Goal: Use online tool/utility: Utilize a website feature to perform a specific function

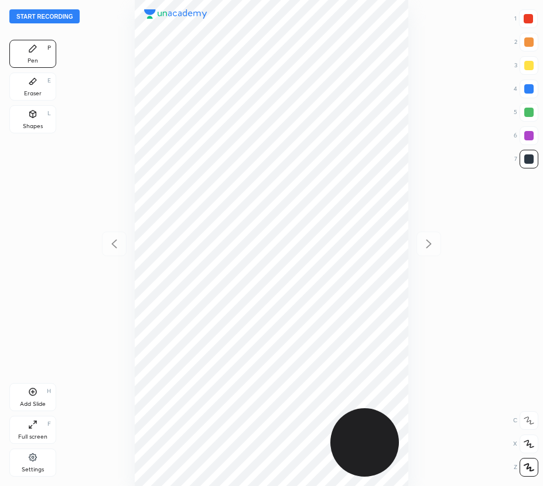
scroll to position [486, 355]
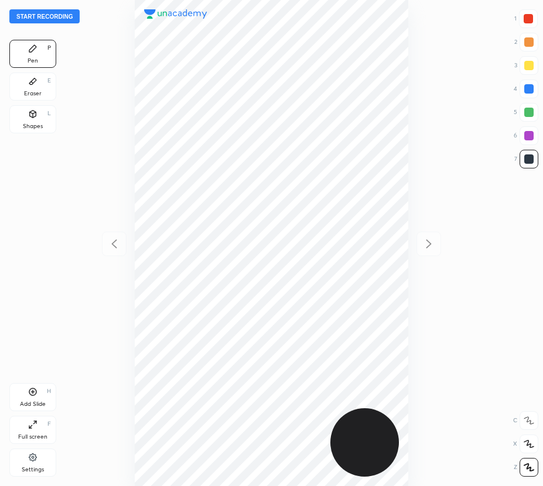
scroll to position [486, 355]
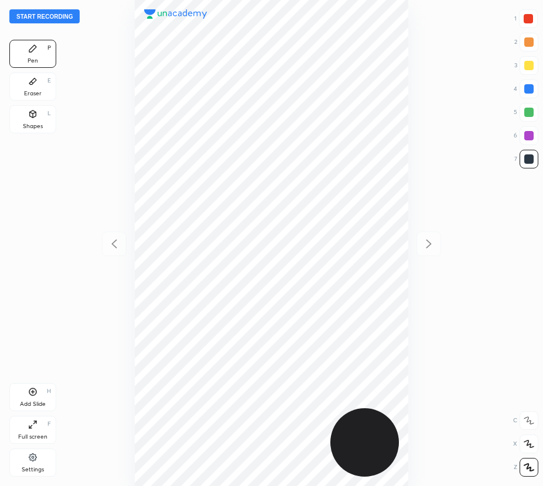
scroll to position [486, 355]
click at [101, 141] on div at bounding box center [271, 243] width 355 height 486
click at [71, 18] on button "Start recording" at bounding box center [44, 16] width 70 height 14
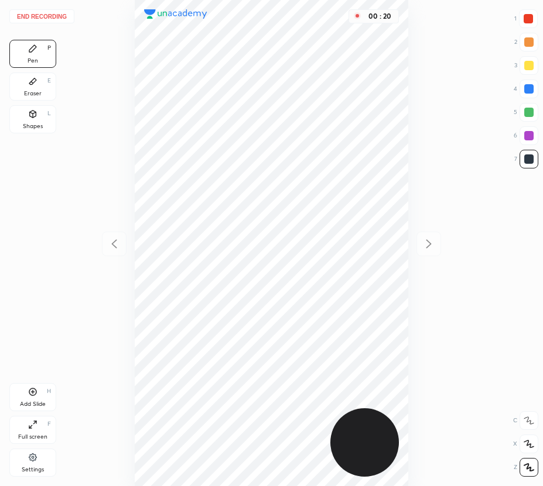
click at [531, 22] on div at bounding box center [527, 18] width 9 height 9
click at [35, 392] on icon at bounding box center [32, 391] width 9 height 9
drag, startPoint x: 116, startPoint y: 241, endPoint x: 111, endPoint y: 222, distance: 20.0
click at [115, 241] on icon at bounding box center [114, 244] width 14 height 14
click at [425, 245] on icon at bounding box center [428, 244] width 14 height 14
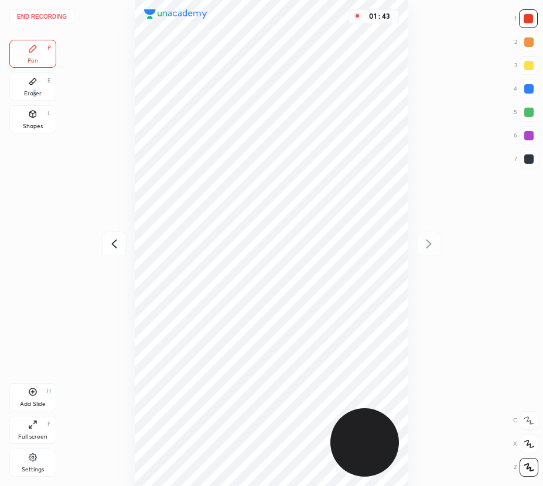
drag, startPoint x: 35, startPoint y: 91, endPoint x: 71, endPoint y: 83, distance: 37.3
click at [44, 90] on div "Eraser E" at bounding box center [32, 87] width 47 height 28
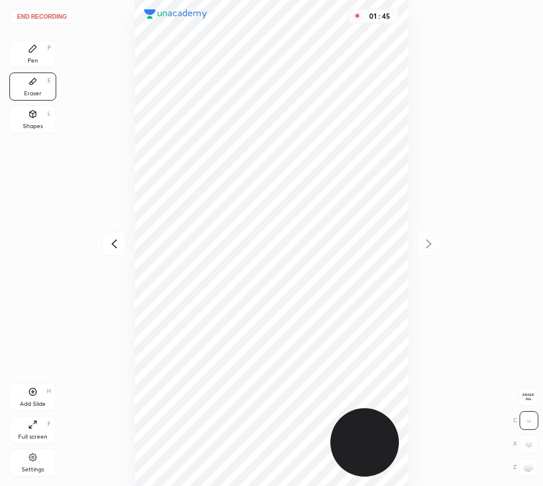
click at [47, 54] on div "Pen P" at bounding box center [32, 54] width 47 height 28
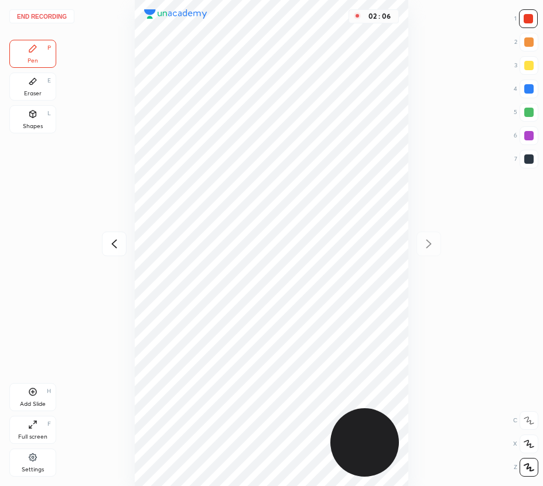
click at [41, 97] on div "Eraser E" at bounding box center [32, 87] width 47 height 28
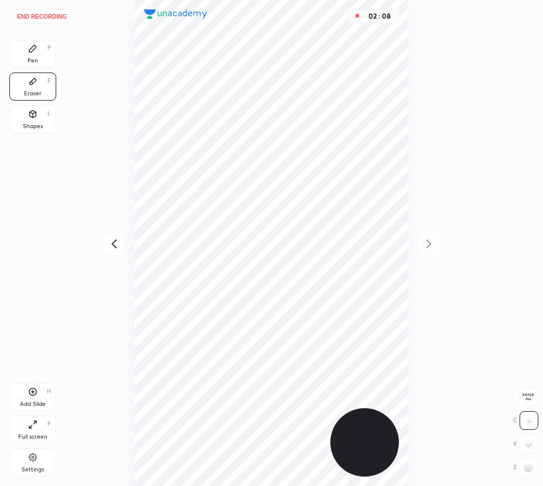
click at [32, 57] on div "Pen P" at bounding box center [32, 54] width 47 height 28
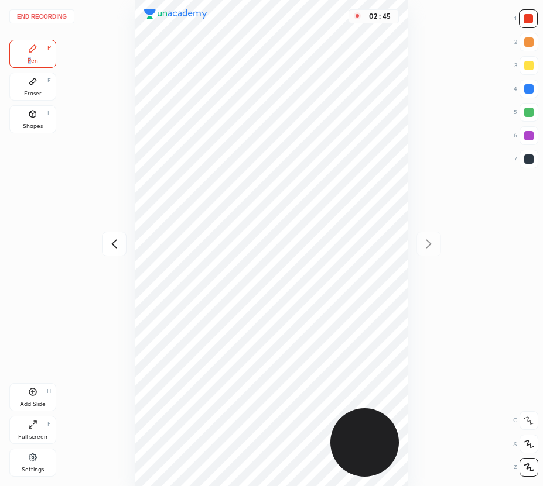
click at [61, 20] on button "End recording" at bounding box center [41, 16] width 65 height 14
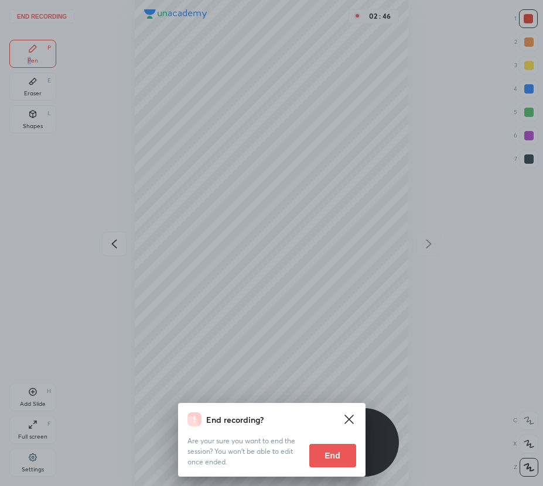
drag, startPoint x: 328, startPoint y: 454, endPoint x: 87, endPoint y: 375, distance: 253.2
click at [326, 454] on button "End" at bounding box center [332, 455] width 47 height 23
